Goal: Complete application form

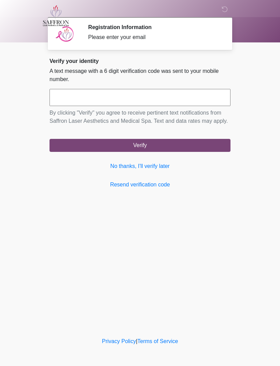
scroll to position [0, 0]
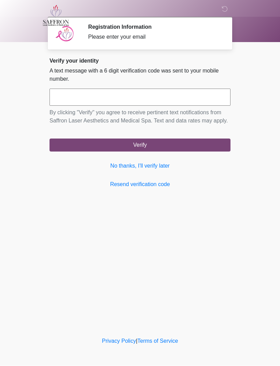
click at [143, 166] on div "Verify your identity A text message with a 6 digit verification code was sent t…" at bounding box center [140, 123] width 181 height 131
click at [151, 170] on link "No thanks, I'll verify later" at bounding box center [140, 166] width 181 height 8
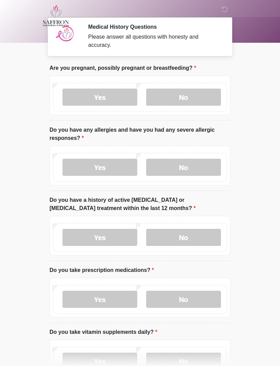
click at [200, 98] on label "No" at bounding box center [183, 96] width 75 height 17
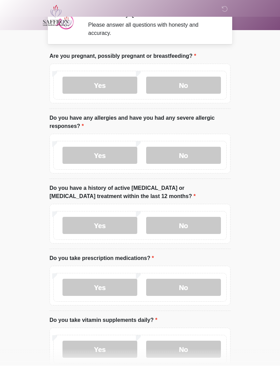
click at [195, 156] on label "No" at bounding box center [183, 155] width 75 height 17
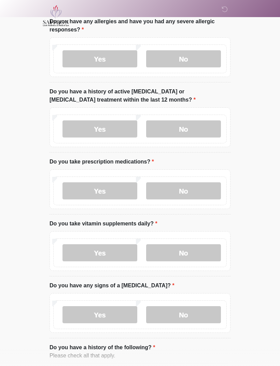
scroll to position [131, 0]
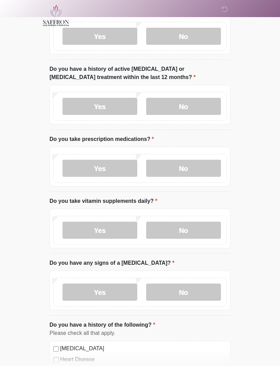
click at [188, 104] on label "No" at bounding box center [183, 106] width 75 height 17
click at [193, 163] on label "No" at bounding box center [183, 168] width 75 height 17
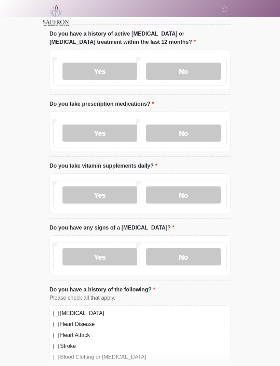
scroll to position [166, 0]
click at [191, 194] on label "No" at bounding box center [183, 194] width 75 height 17
click at [206, 248] on label "No" at bounding box center [183, 256] width 75 height 17
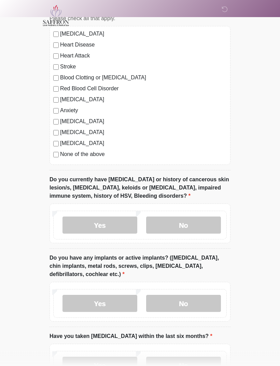
scroll to position [446, 0]
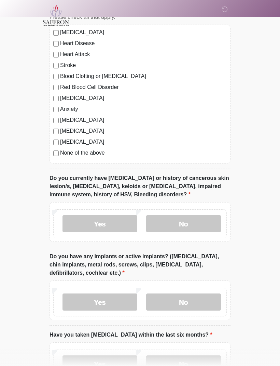
click at [189, 221] on label "No" at bounding box center [183, 223] width 75 height 17
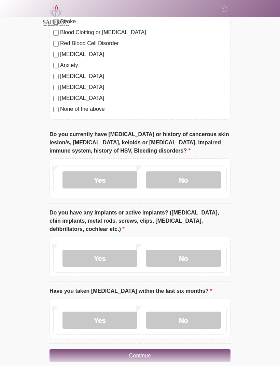
scroll to position [499, 0]
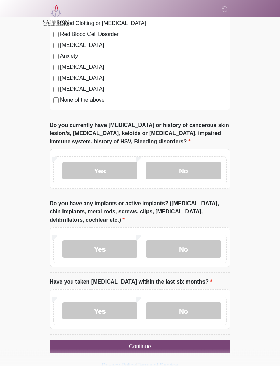
click at [207, 245] on label "No" at bounding box center [183, 248] width 75 height 17
click at [200, 310] on label "No" at bounding box center [183, 310] width 75 height 17
click at [200, 348] on button "Continue" at bounding box center [140, 346] width 181 height 13
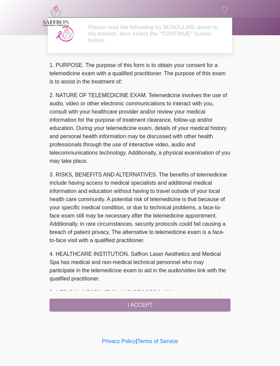
scroll to position [0, 0]
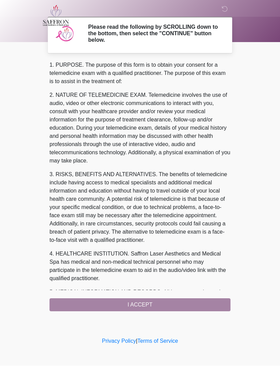
click at [185, 305] on div "1. PURPOSE. The purpose of this form is to obtain your consent for a telemedici…" at bounding box center [140, 186] width 181 height 250
click at [149, 316] on div "‎ ‎ ‎ Please read the following by SCROLLING down to the bottom, then select th…" at bounding box center [140, 168] width 205 height 322
click at [188, 305] on div "1. PURPOSE. The purpose of this form is to obtain your consent for a telemedici…" at bounding box center [140, 186] width 181 height 250
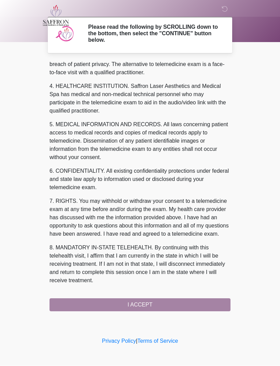
click at [147, 304] on button "I ACCEPT" at bounding box center [140, 304] width 181 height 13
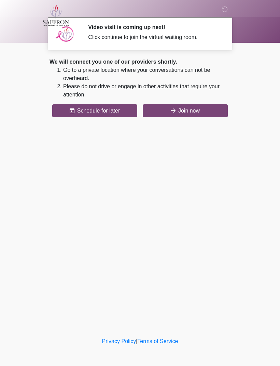
click at [209, 113] on button "Join now" at bounding box center [185, 110] width 85 height 13
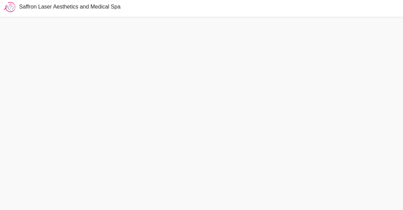
scroll to position [2, 0]
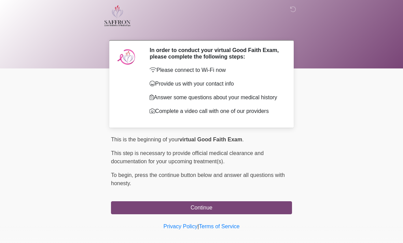
click at [135, 2] on div at bounding box center [196, 15] width 205 height 31
